Goal: Task Accomplishment & Management: Complete application form

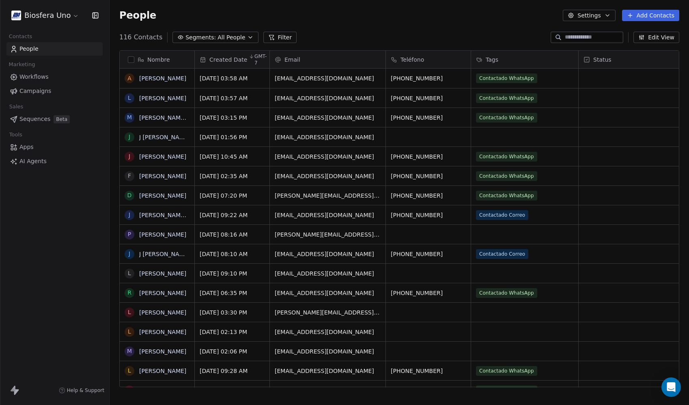
scroll to position [350, 573]
click at [653, 16] on button "Add Contacts" at bounding box center [650, 15] width 57 height 11
click at [645, 45] on span "Import from CSV" at bounding box center [648, 46] width 47 height 9
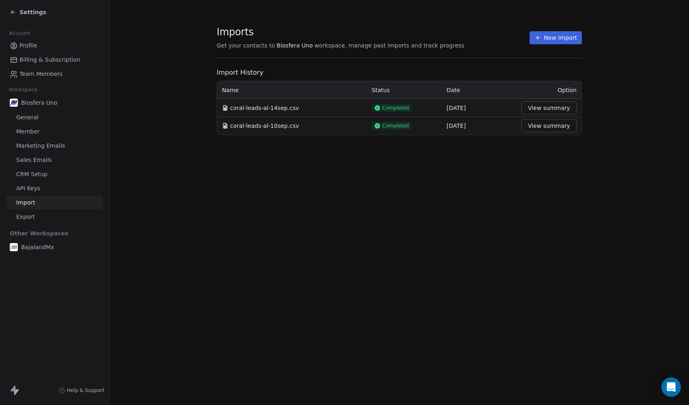
click at [559, 41] on button "New Import" at bounding box center [556, 37] width 52 height 13
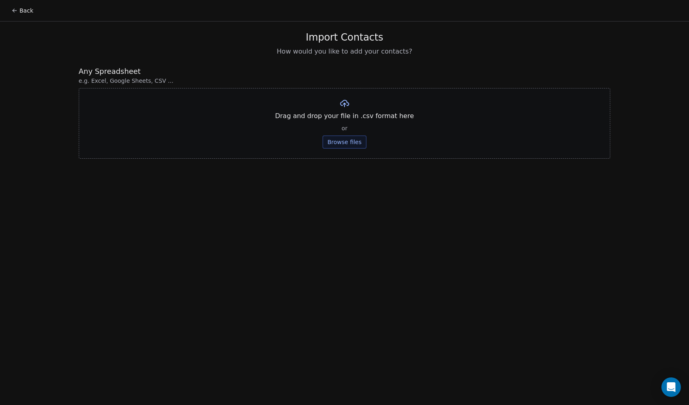
click at [342, 144] on button "Browse files" at bounding box center [345, 142] width 44 height 13
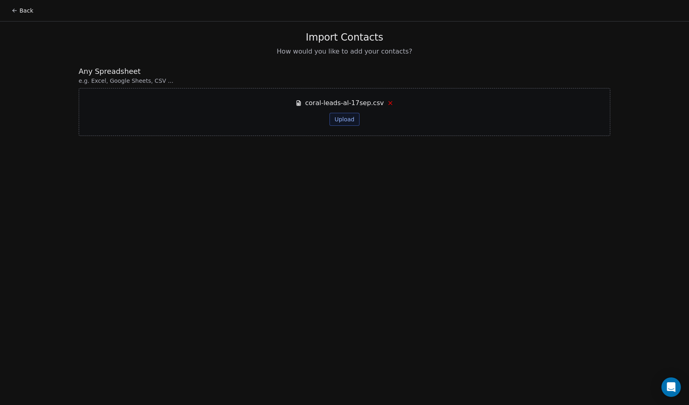
click at [341, 117] on button "Upload" at bounding box center [345, 119] width 30 height 13
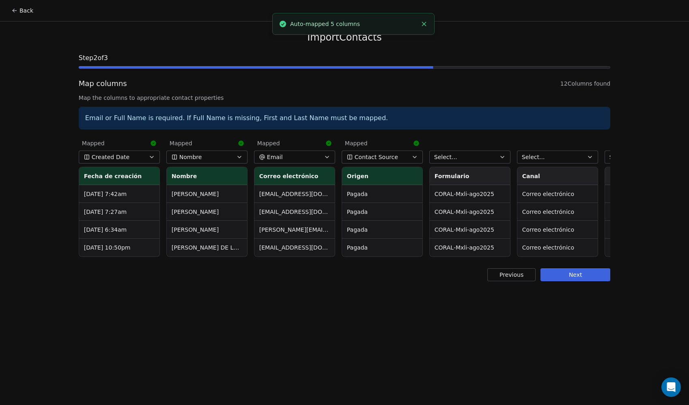
click at [375, 157] on span "Contact Source" at bounding box center [376, 157] width 43 height 8
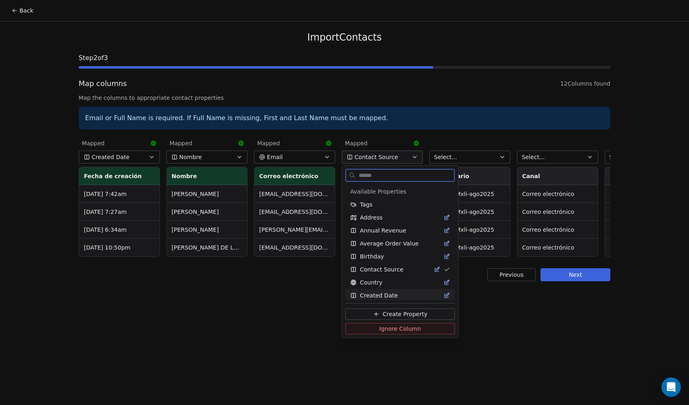
drag, startPoint x: 381, startPoint y: 327, endPoint x: 382, endPoint y: 322, distance: 4.9
click at [381, 326] on span "Ignore Column" at bounding box center [400, 329] width 42 height 8
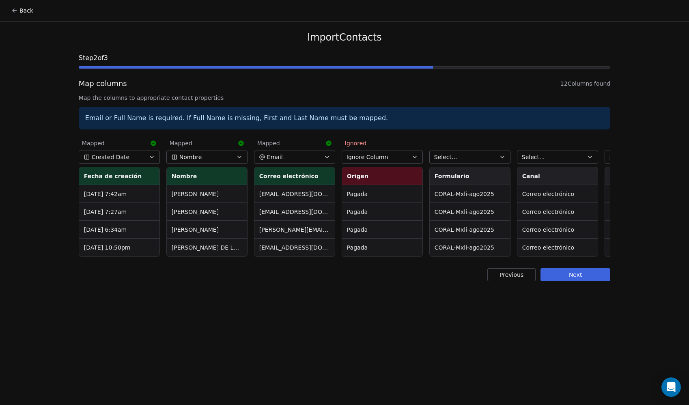
click at [475, 158] on button "Select..." at bounding box center [469, 157] width 81 height 13
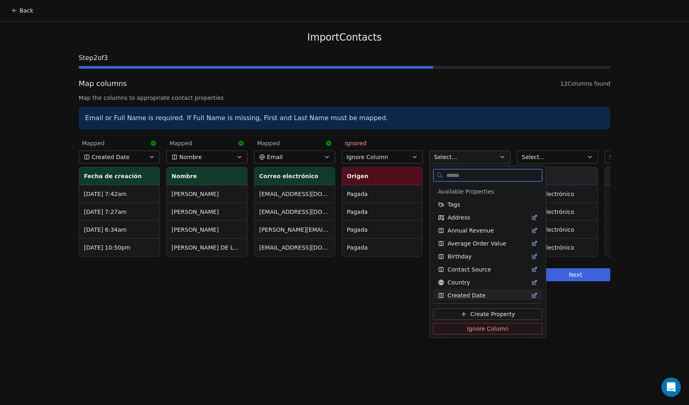
click at [474, 329] on span "Ignore Column" at bounding box center [488, 329] width 42 height 8
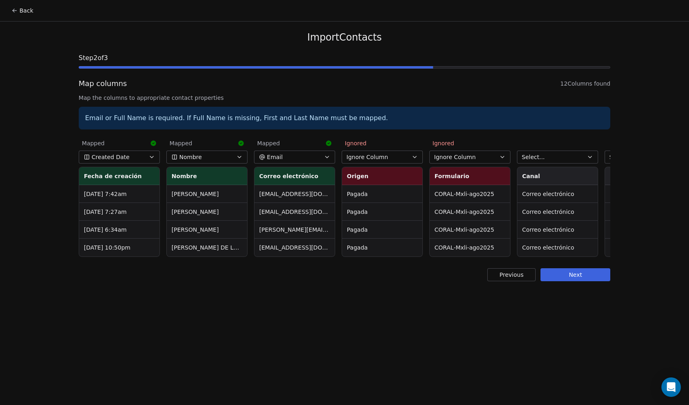
click at [562, 155] on button "Select..." at bounding box center [557, 157] width 81 height 13
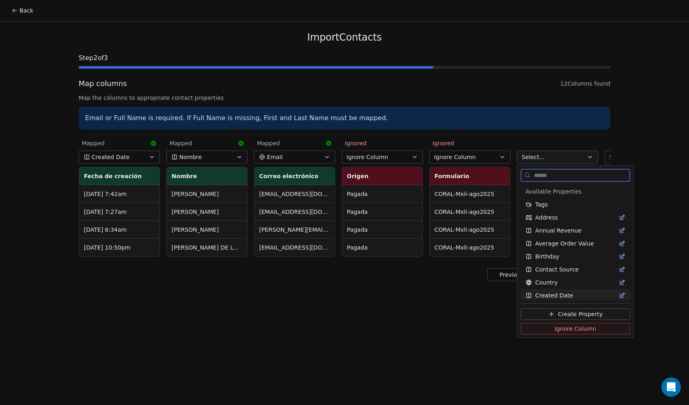
drag, startPoint x: 558, startPoint y: 327, endPoint x: 409, endPoint y: 274, distance: 158.3
click at [557, 327] on span "Ignore Column" at bounding box center [576, 329] width 42 height 8
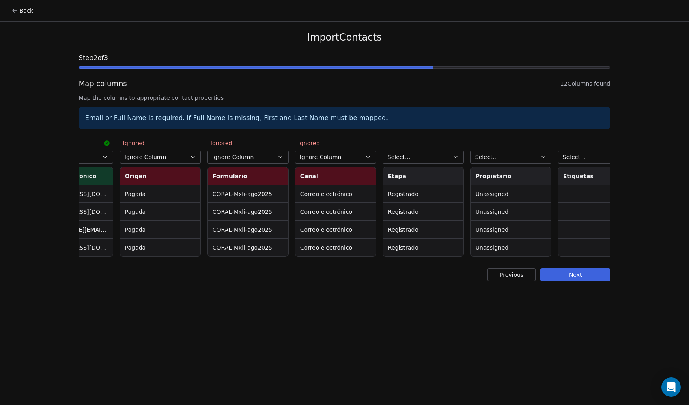
scroll to position [0, 514]
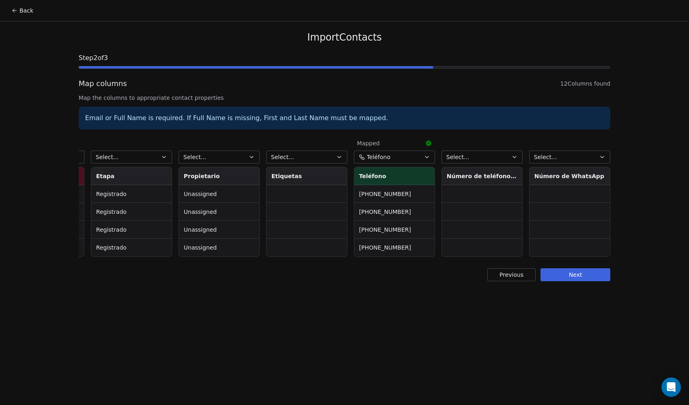
click at [169, 156] on button "Select..." at bounding box center [131, 157] width 81 height 13
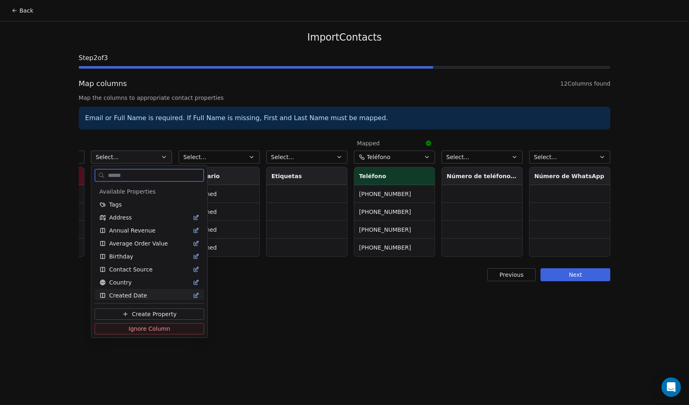
click at [161, 329] on span "Ignore Column" at bounding box center [150, 329] width 42 height 8
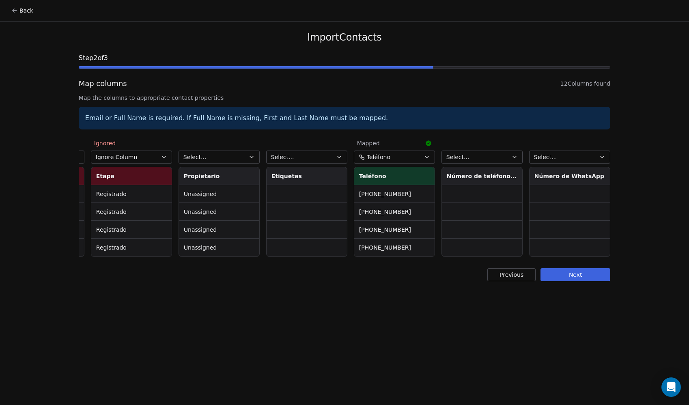
click at [227, 158] on button "Select..." at bounding box center [219, 157] width 81 height 13
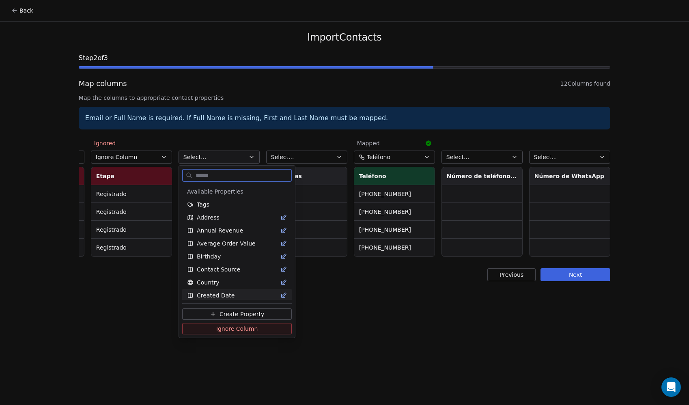
drag, startPoint x: 238, startPoint y: 330, endPoint x: 239, endPoint y: 325, distance: 4.5
click at [238, 330] on span "Ignore Column" at bounding box center [237, 329] width 42 height 8
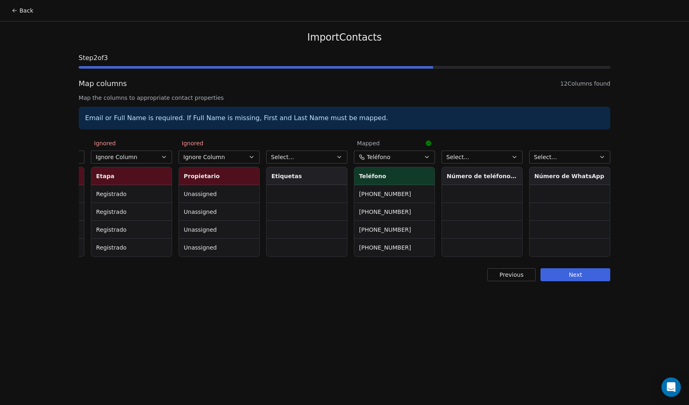
click at [307, 158] on button "Select..." at bounding box center [306, 157] width 81 height 13
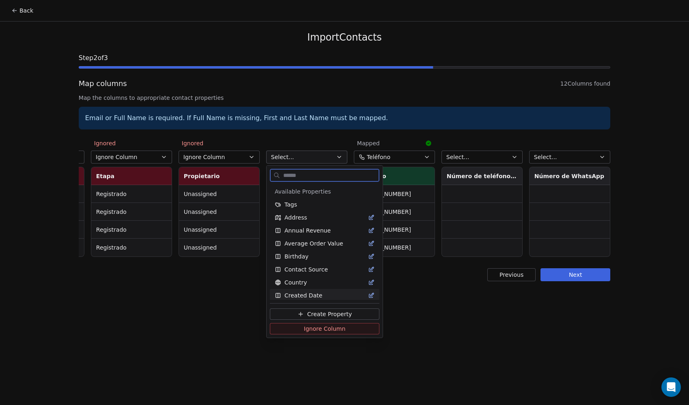
click at [323, 328] on span "Ignore Column" at bounding box center [325, 329] width 42 height 8
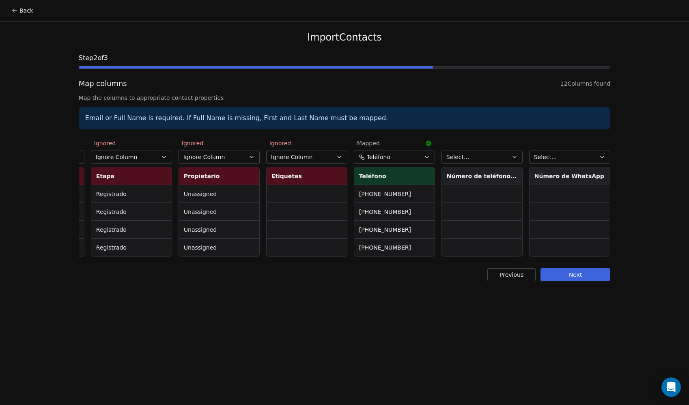
click at [485, 159] on button "Select..." at bounding box center [482, 157] width 81 height 13
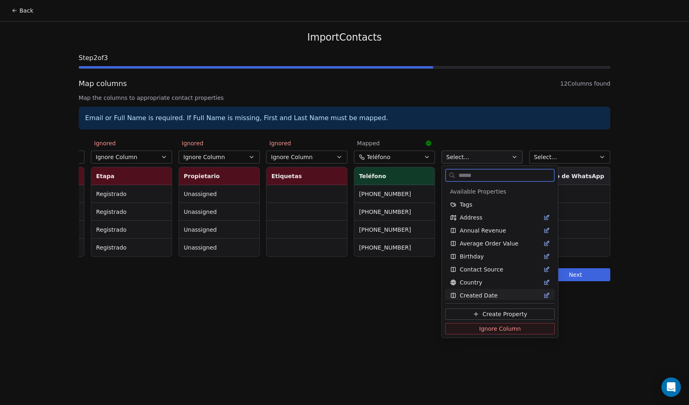
click at [486, 330] on span "Ignore Column" at bounding box center [500, 329] width 42 height 8
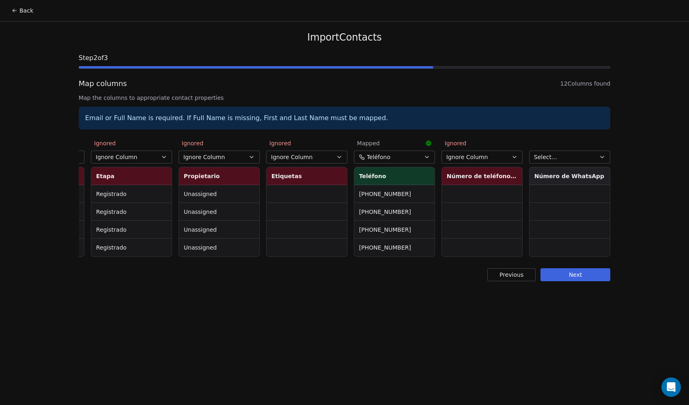
click at [582, 158] on button "Select..." at bounding box center [569, 157] width 81 height 13
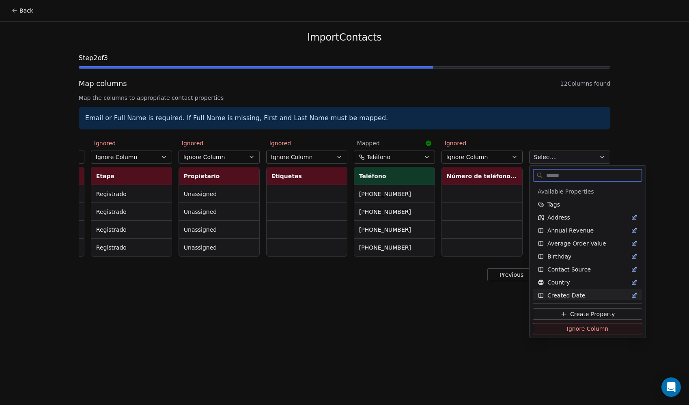
click at [571, 328] on span "Ignore Column" at bounding box center [588, 329] width 42 height 8
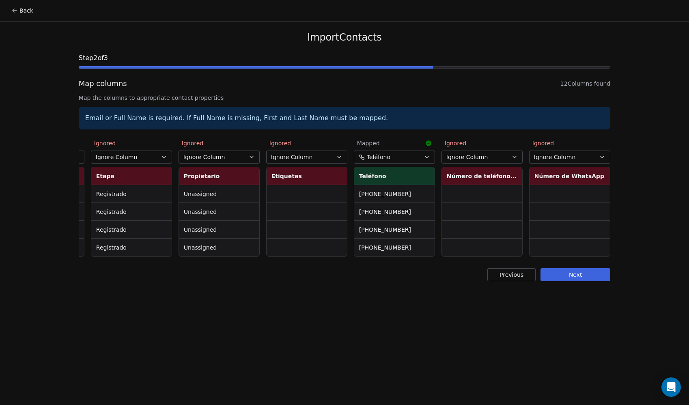
click at [575, 278] on button "Next" at bounding box center [576, 274] width 70 height 13
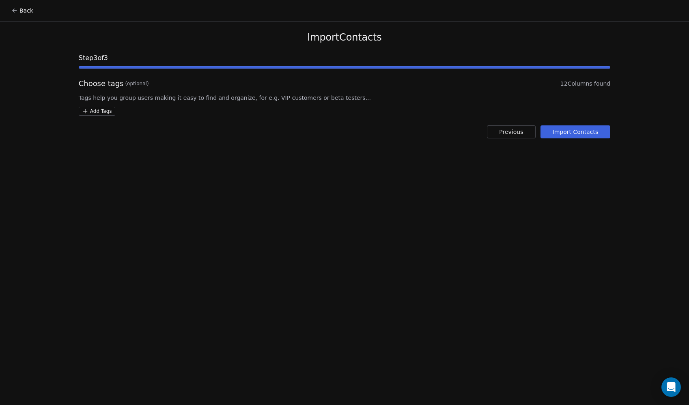
click at [583, 133] on button "Import Contacts" at bounding box center [576, 131] width 70 height 13
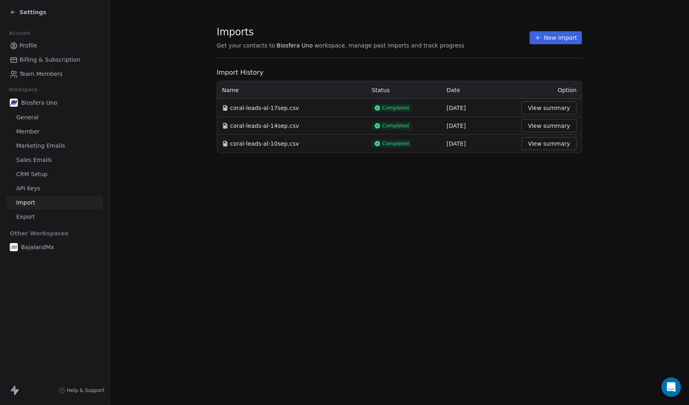
click at [18, 11] on div "Settings" at bounding box center [28, 12] width 37 height 8
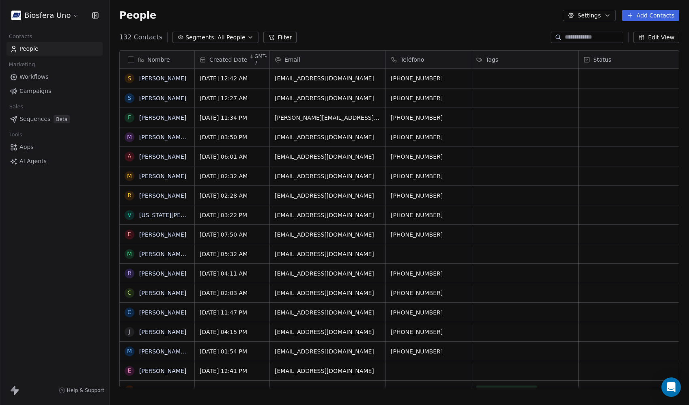
scroll to position [350, 573]
